Goal: Check status: Check status

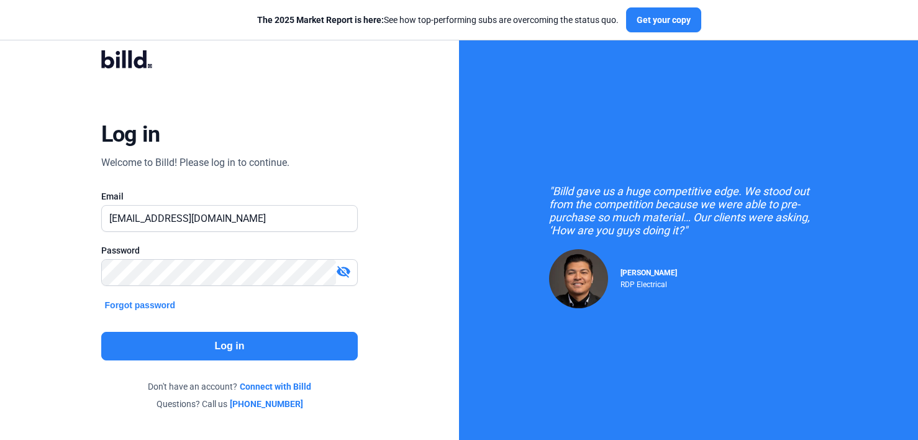
click at [214, 344] on button "Log in" at bounding box center [229, 346] width 257 height 29
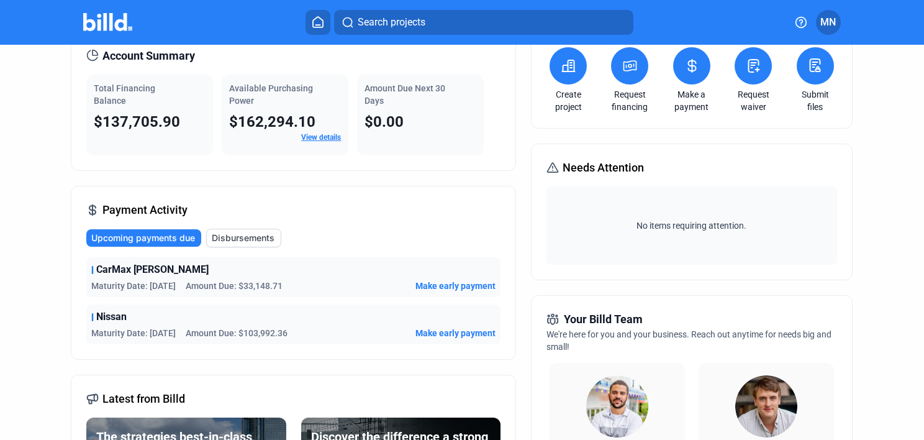
scroll to position [124, 0]
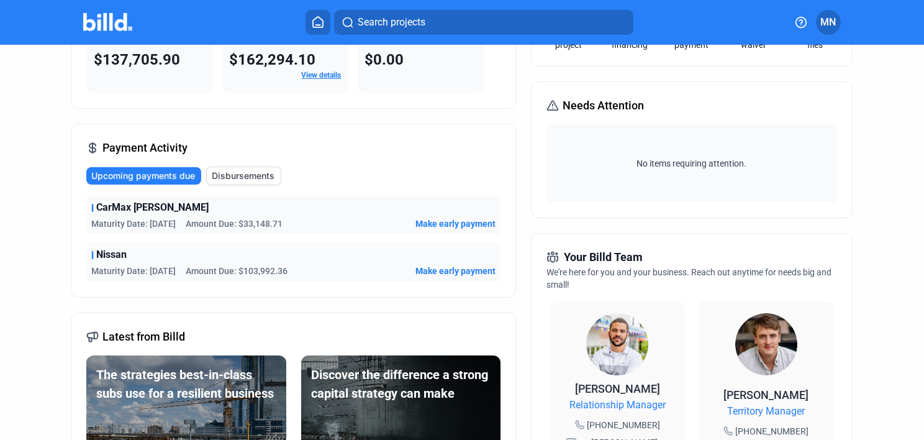
drag, startPoint x: 152, startPoint y: 267, endPoint x: 177, endPoint y: 275, distance: 26.1
click at [176, 275] on span "Maturity Date: [DATE]" at bounding box center [133, 271] width 84 height 12
click at [183, 297] on div "Account Summary Total Financing Balance $137,705.90 Available Purchasing Power …" at bounding box center [293, 367] width 445 height 795
click at [213, 294] on div "Payment Activity Upcoming payments due Disbursements CarMax [PERSON_NAME] Matur…" at bounding box center [293, 211] width 445 height 174
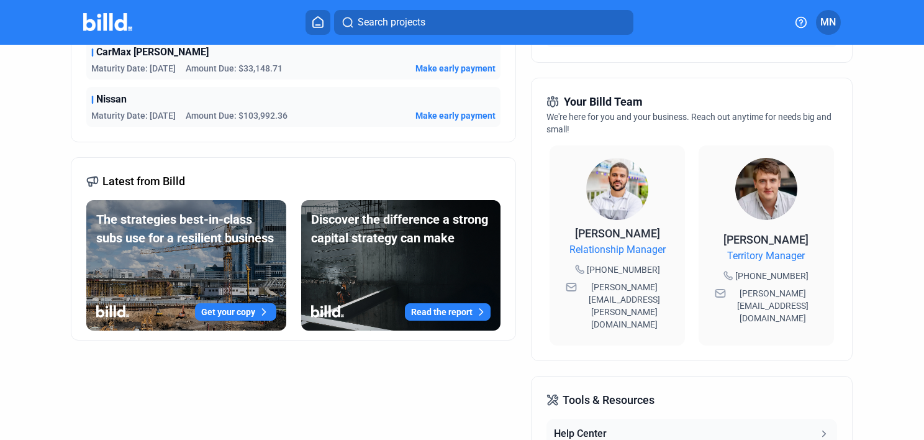
scroll to position [373, 0]
